Goal: Navigation & Orientation: Go to known website

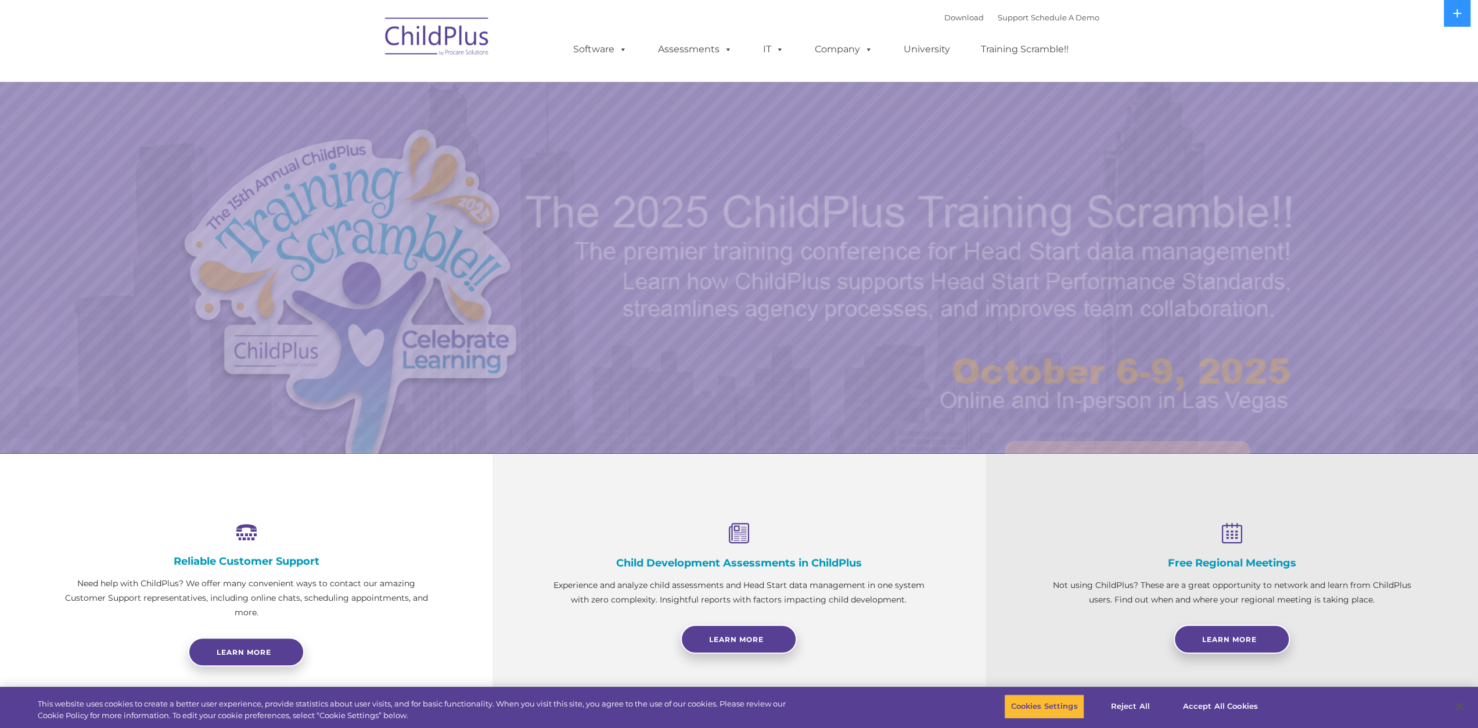
select select "MEDIUM"
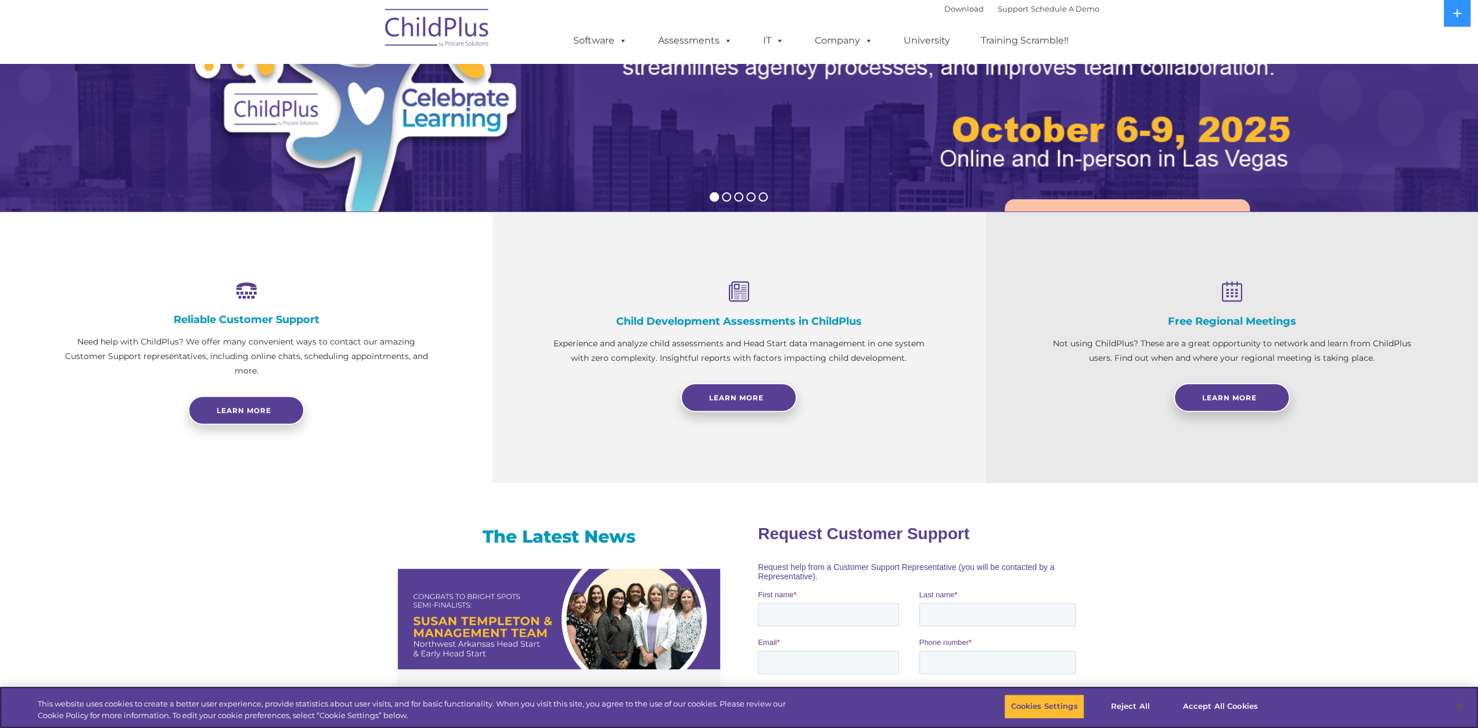
scroll to position [250, 0]
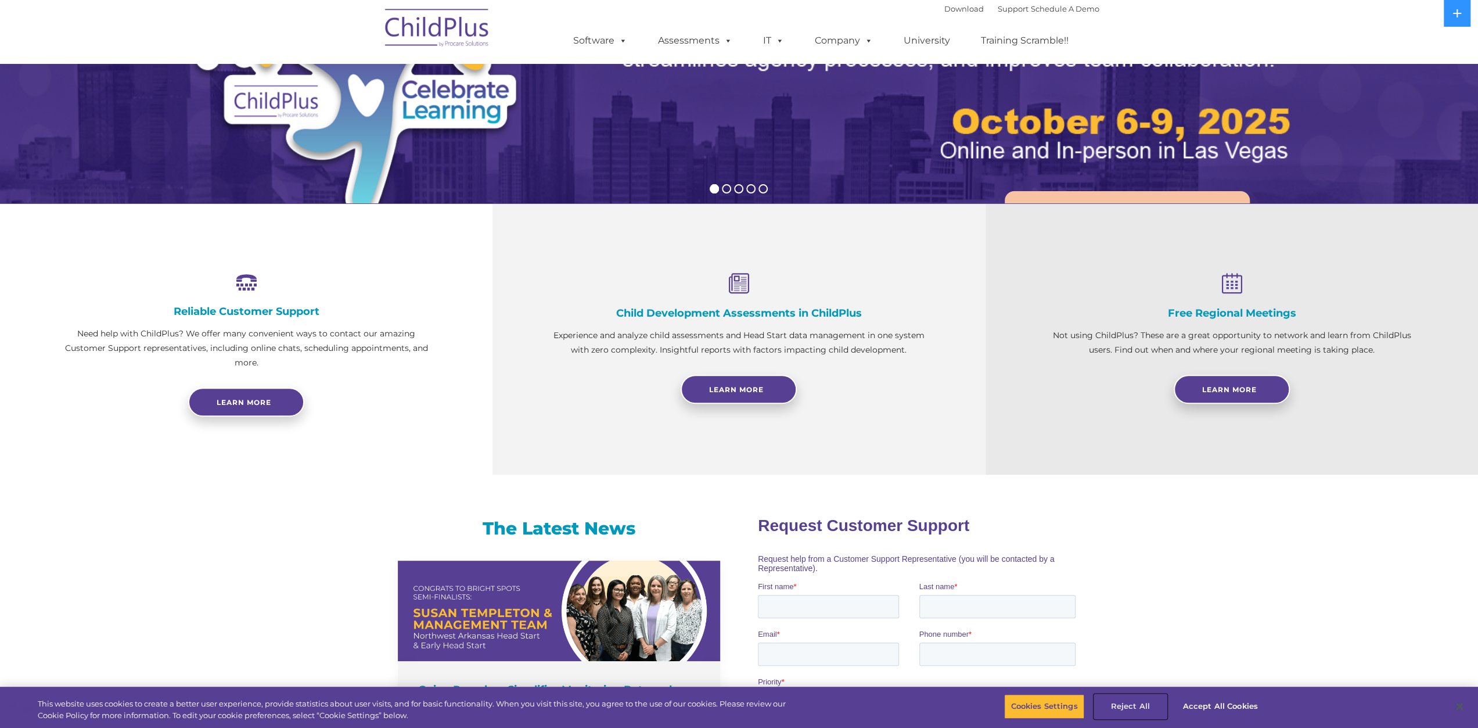
click at [1134, 705] on button "Reject All" at bounding box center [1130, 706] width 73 height 24
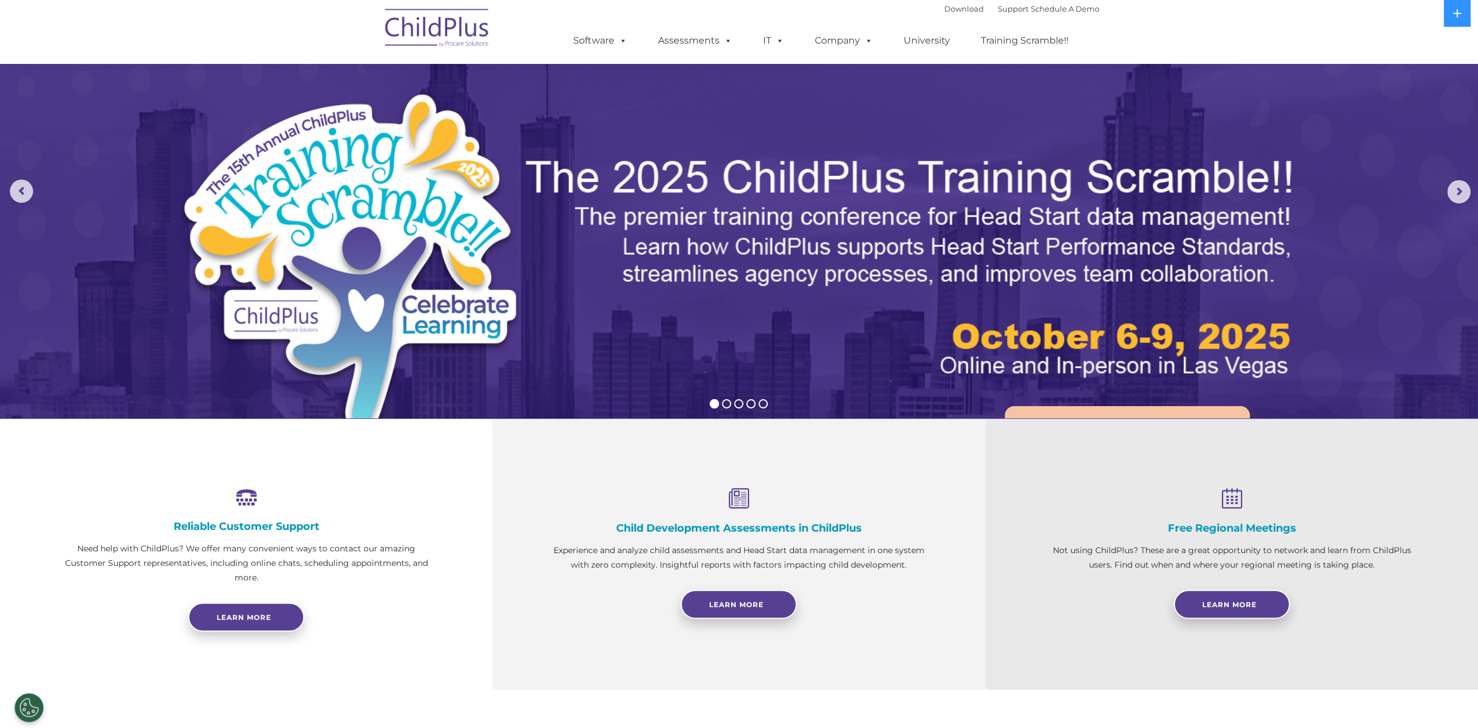
scroll to position [0, 0]
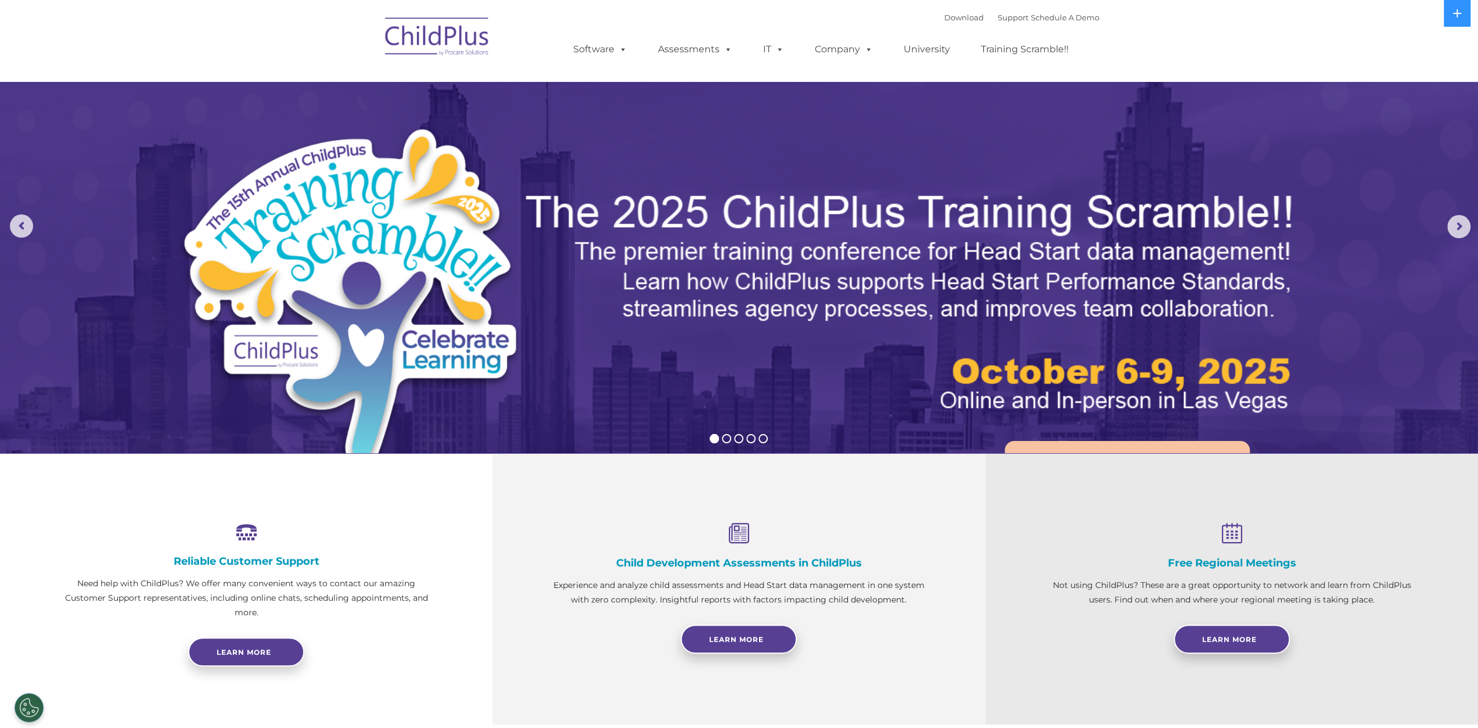
click at [472, 40] on img at bounding box center [437, 38] width 116 height 58
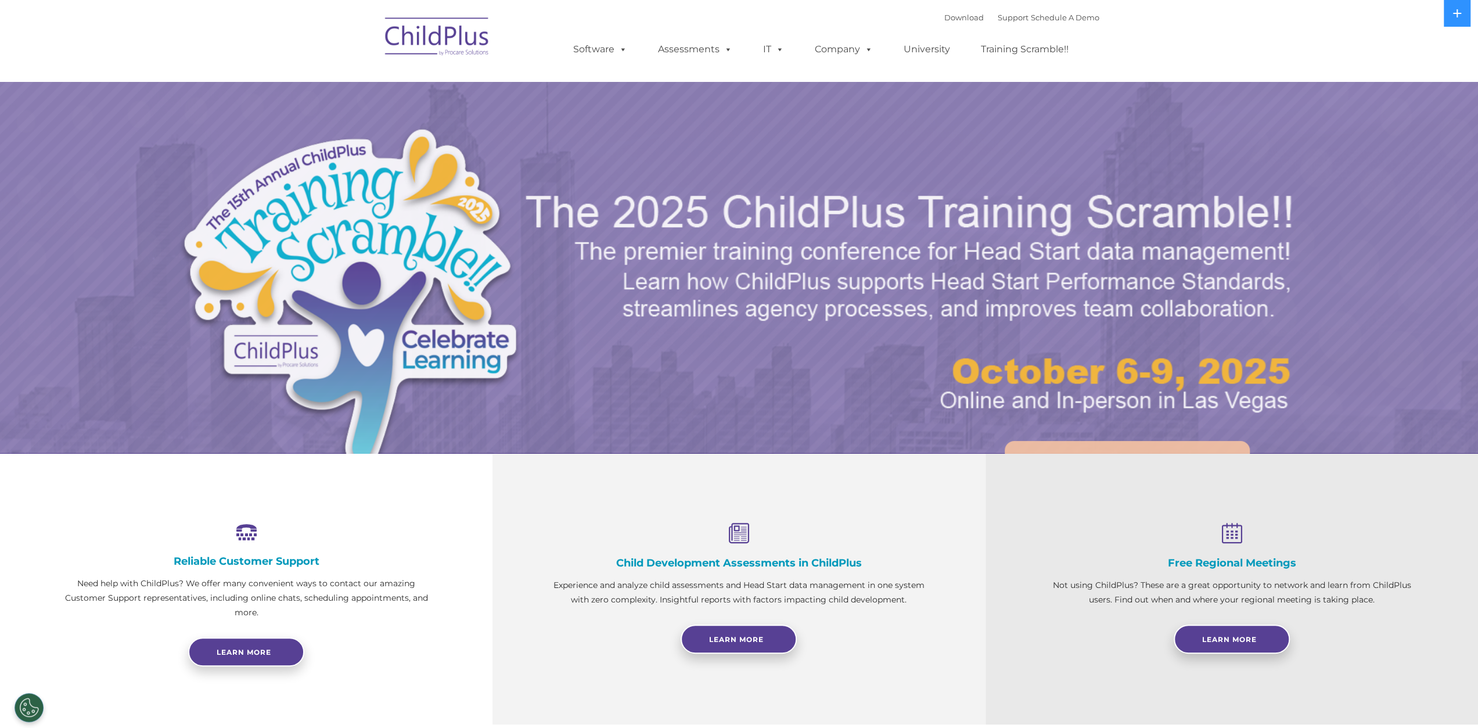
select select "MEDIUM"
